Goal: Task Accomplishment & Management: Complete application form

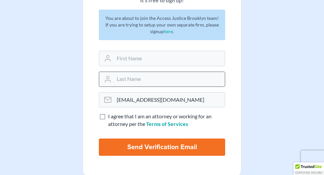
scroll to position [84, 0]
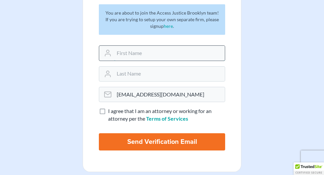
click at [143, 60] on input "text" at bounding box center [169, 53] width 111 height 15
type input "[PERSON_NAME]"
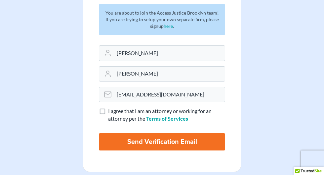
click at [108, 122] on label "I agree that I am an attorney or working for an attorney per the Terms of Servi…" at bounding box center [166, 114] width 117 height 15
click at [111, 112] on input "I agree that I am an attorney or working for an attorney per the Terms of Servi…" at bounding box center [113, 109] width 4 height 4
checkbox input "true"
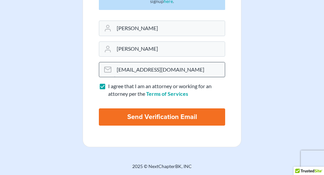
scroll to position [179, 0]
click at [141, 108] on input "Send Verification Email" at bounding box center [162, 116] width 126 height 17
type input "Thinking..."
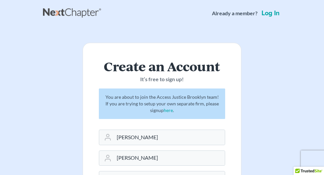
click at [265, 17] on link "Log in" at bounding box center [270, 13] width 21 height 7
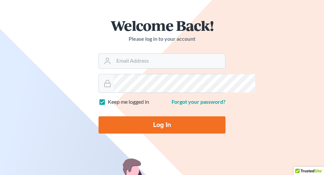
scroll to position [54, 0]
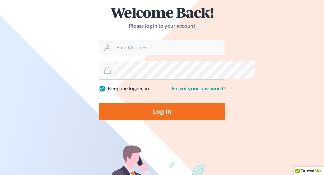
type input "[EMAIL_ADDRESS][DOMAIN_NAME]"
click at [165, 120] on input "Log In" at bounding box center [162, 111] width 127 height 17
type input "Thinking..."
